Goal: Transaction & Acquisition: Purchase product/service

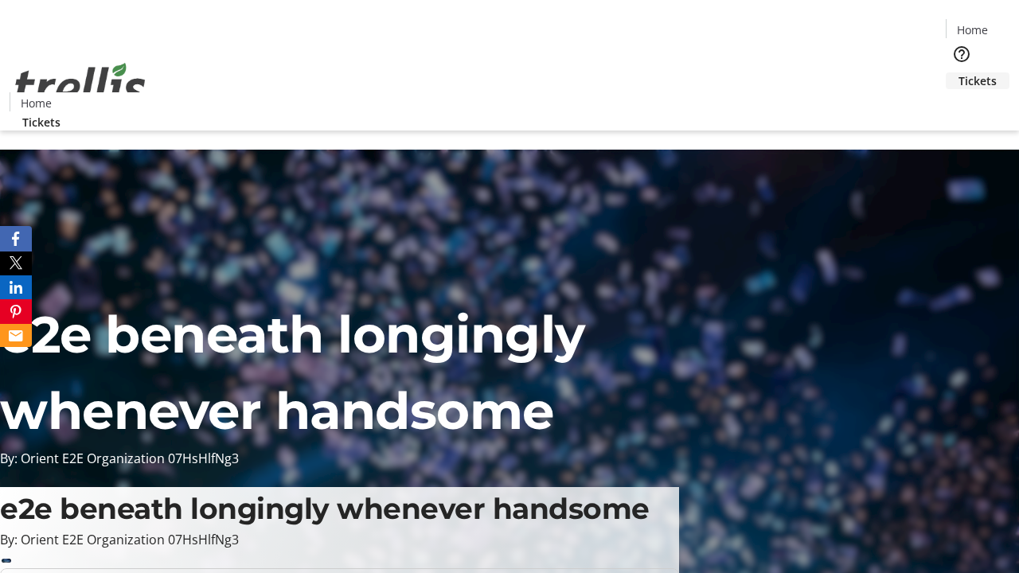
click at [959, 72] on span "Tickets" at bounding box center [978, 80] width 38 height 17
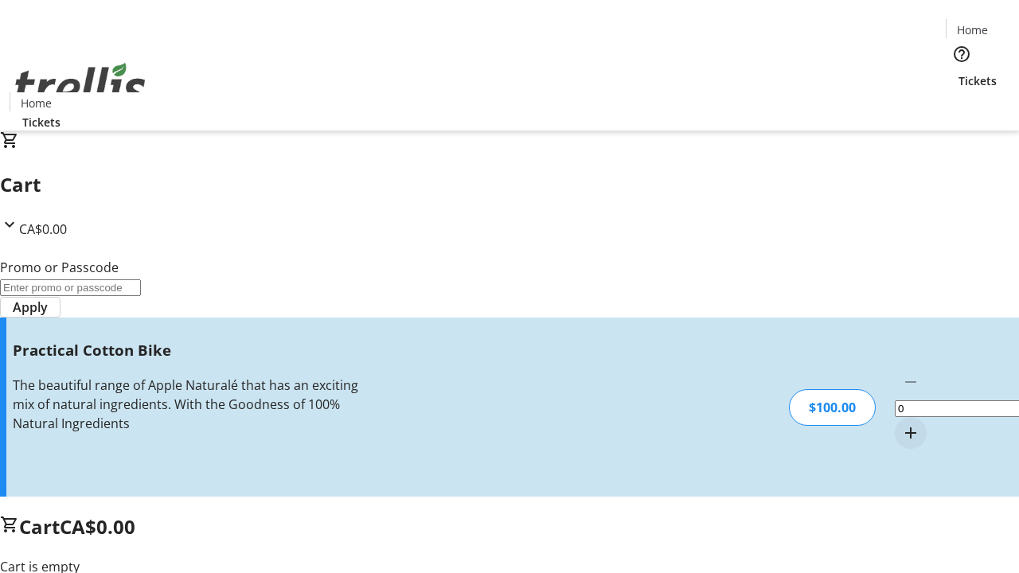
click at [901, 424] on mat-icon "Increment by one" at bounding box center [910, 433] width 19 height 19
type input "1"
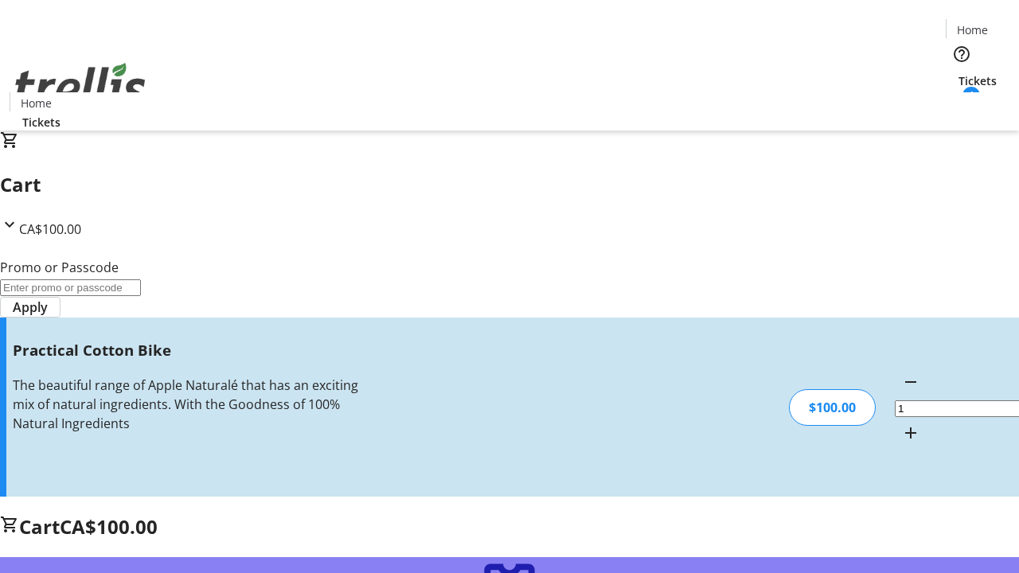
type input "FREE"
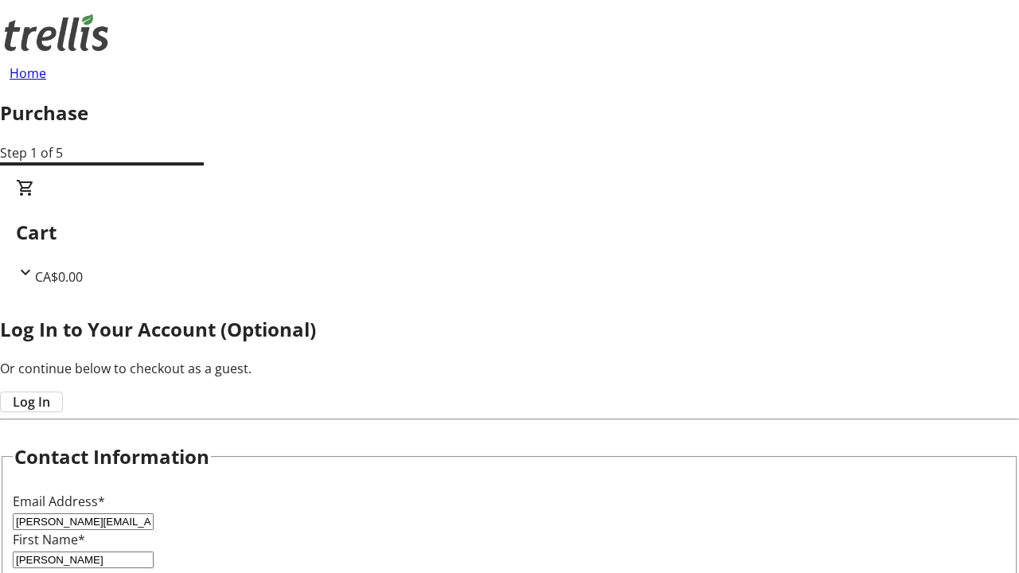
type input "[PERSON_NAME]"
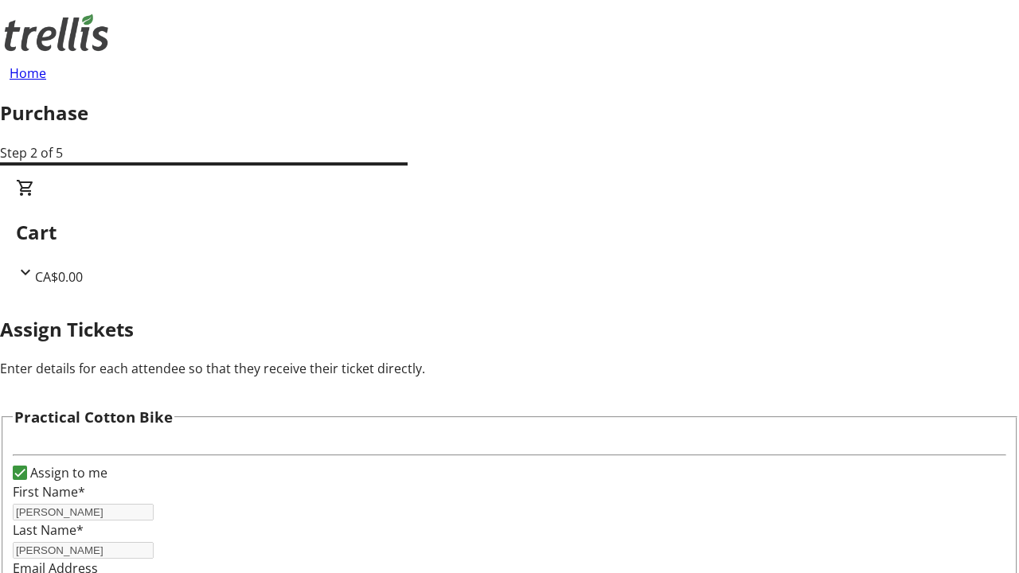
scroll to position [21, 0]
